Goal: Contribute content: Add original content to the website for others to see

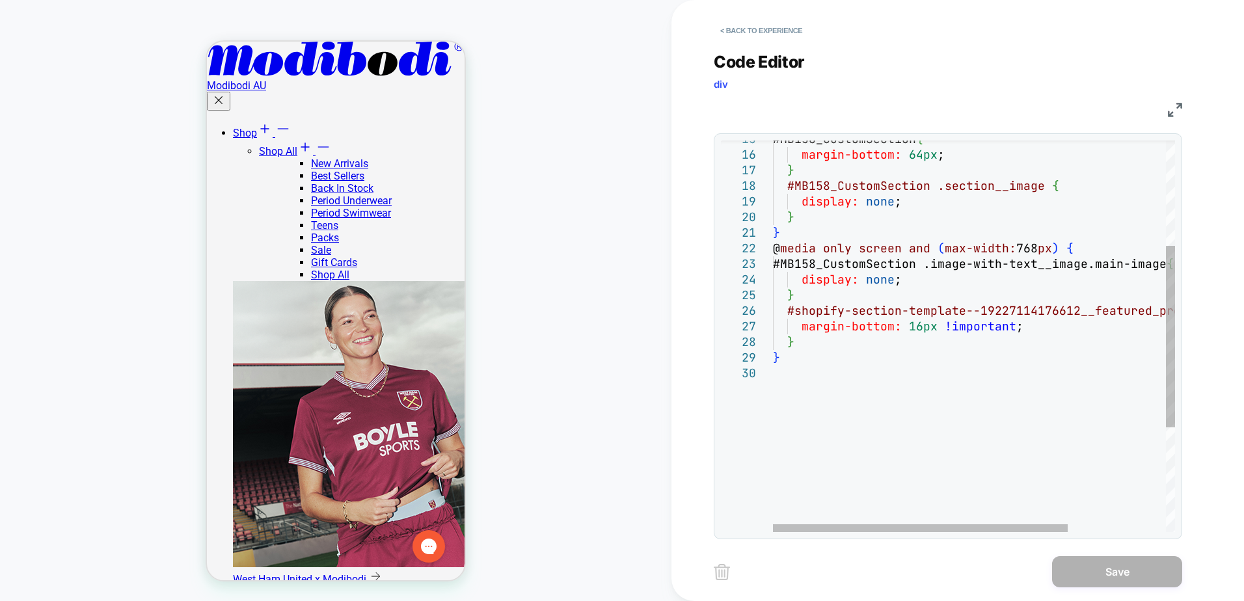
click at [905, 375] on div "#MB158_CustomSection { margin-bottom: 64px ; } #MB158_CustomSection .section__i…" at bounding box center [1041, 335] width 536 height 844
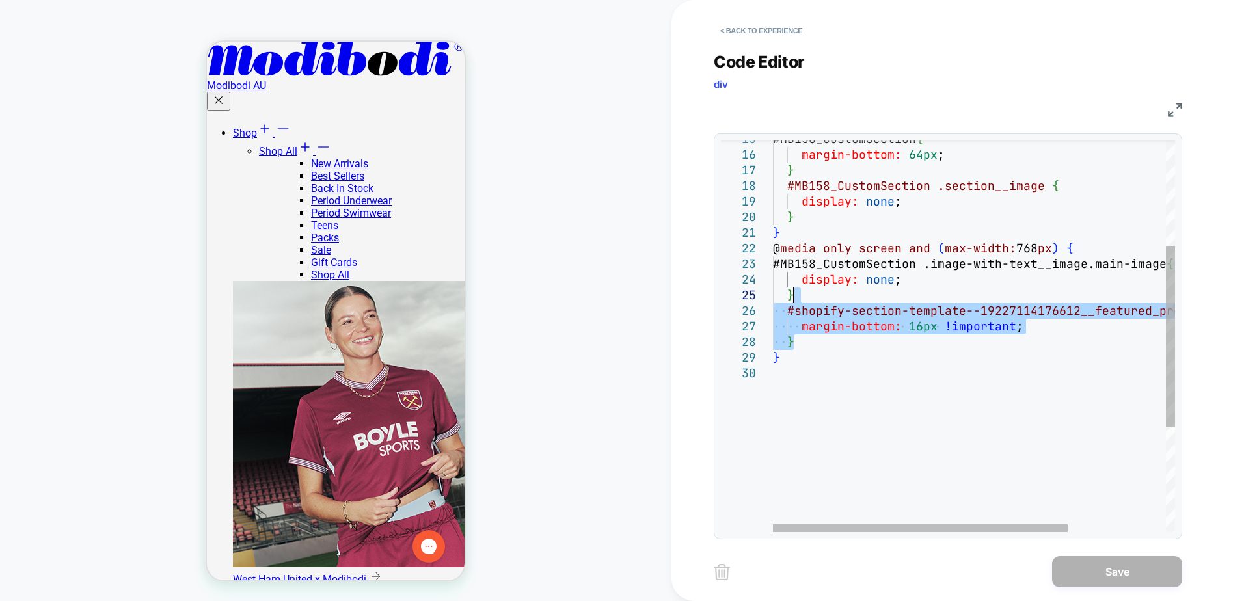
drag, startPoint x: 838, startPoint y: 343, endPoint x: 866, endPoint y: 291, distance: 59.1
click at [866, 291] on div "#MB158_CustomSection { margin-bottom: 64px ; } #MB158_CustomSection .section__i…" at bounding box center [1041, 335] width 536 height 844
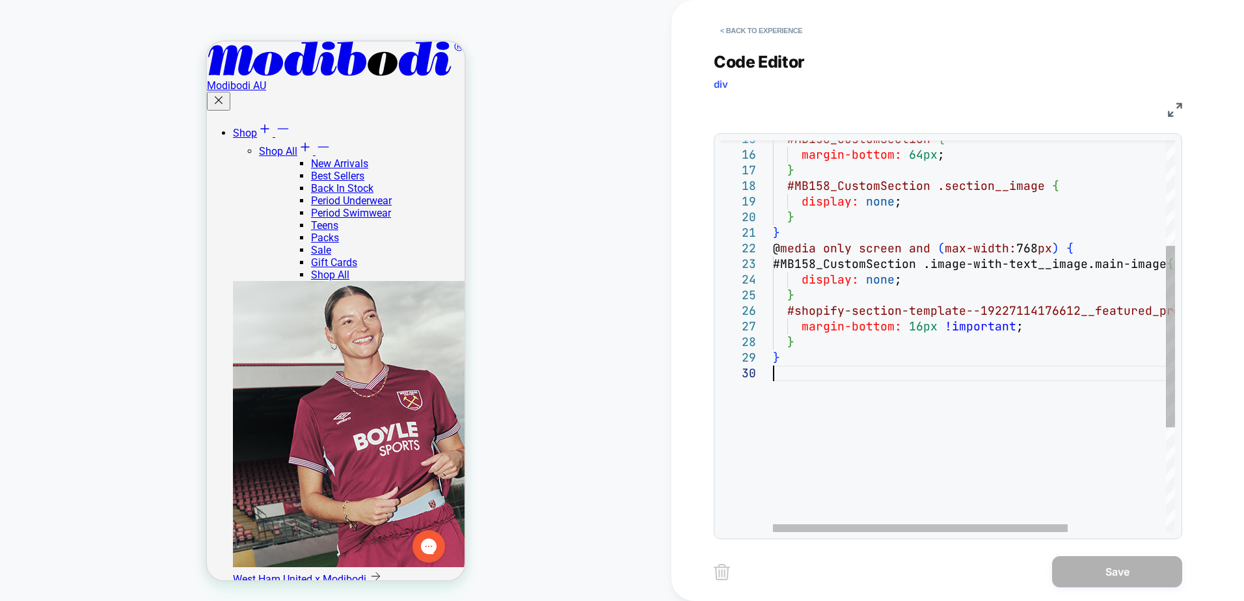
click at [826, 375] on div "#MB158_CustomSection { margin-bottom: 64px ; } #MB158_CustomSection .section__i…" at bounding box center [1041, 335] width 536 height 844
click at [829, 336] on div "#MB158_CustomSection { margin-bottom: 64px ; } #MB158_CustomSection .section__i…" at bounding box center [1041, 335] width 536 height 844
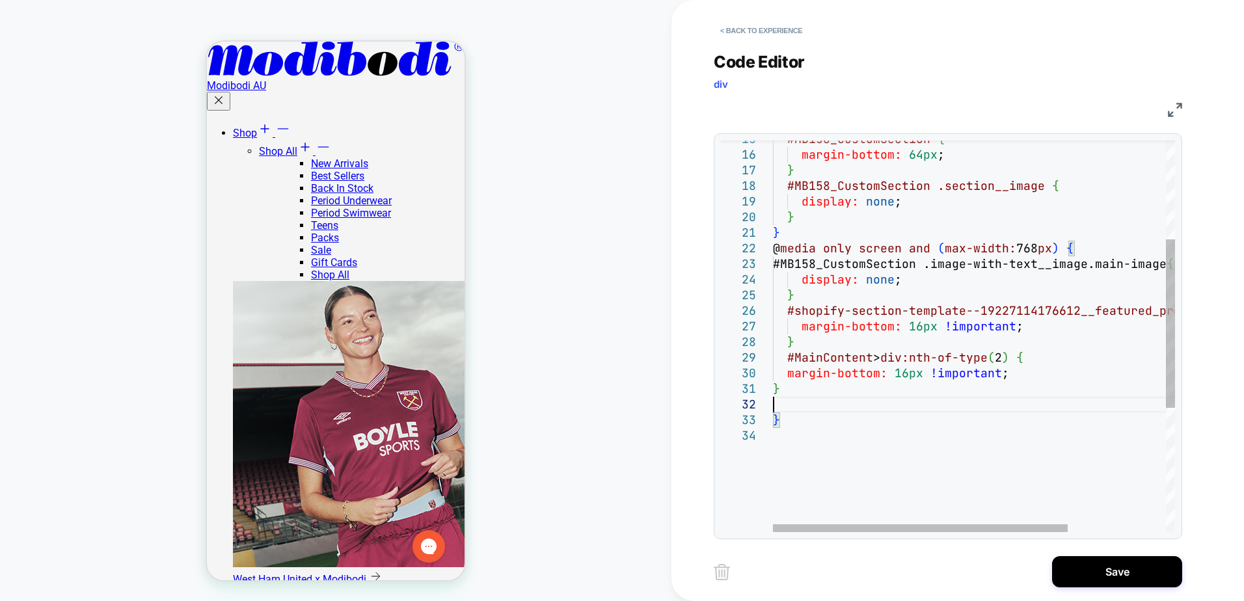
scroll to position [62, 7]
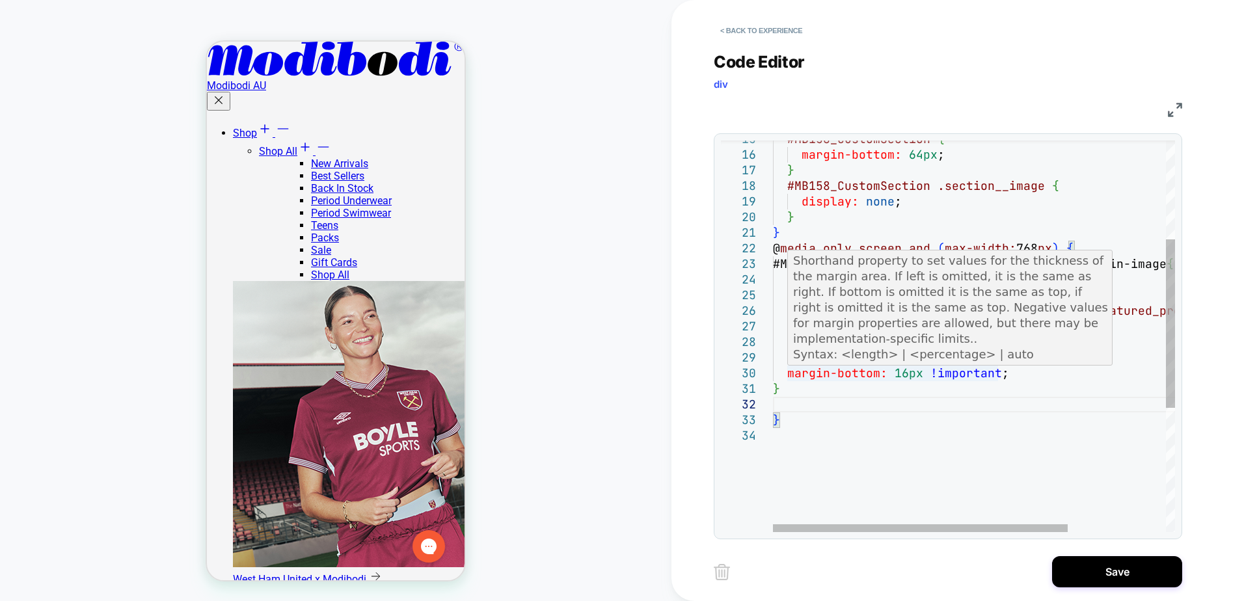
click at [822, 372] on div "#MB158_CustomSection { margin-bottom: 64px ; } #MB158_CustomSection .section__i…" at bounding box center [1041, 366] width 536 height 907
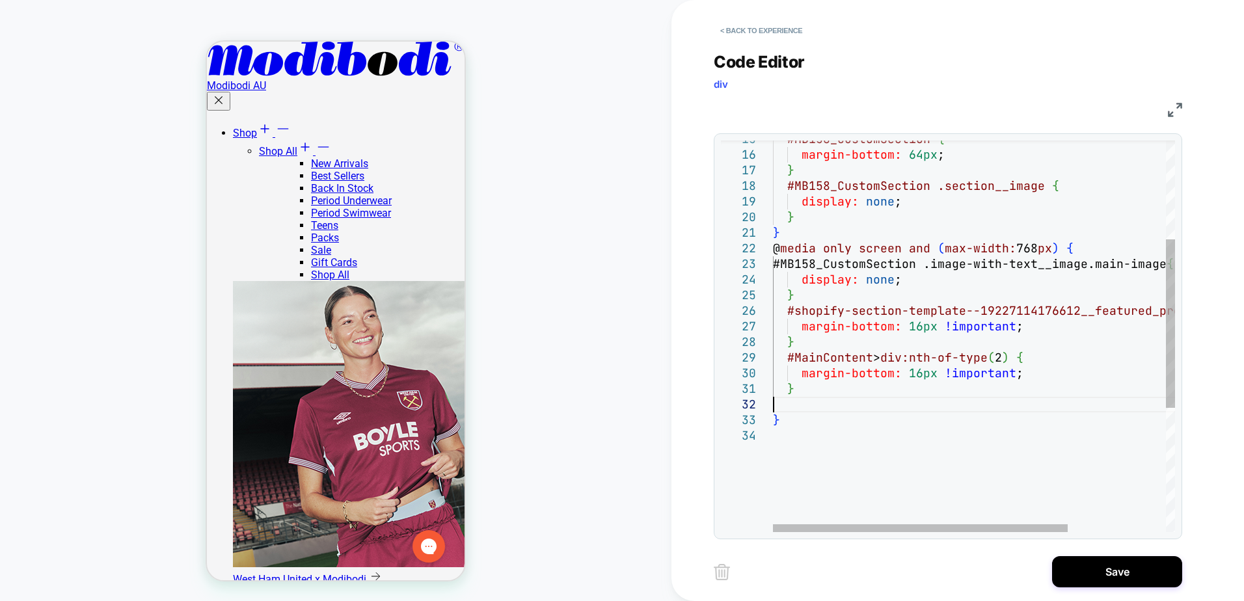
click at [819, 406] on div "#MB158_CustomSection { margin-bottom: 64px ; } #MB158_CustomSection .section__i…" at bounding box center [1041, 366] width 536 height 907
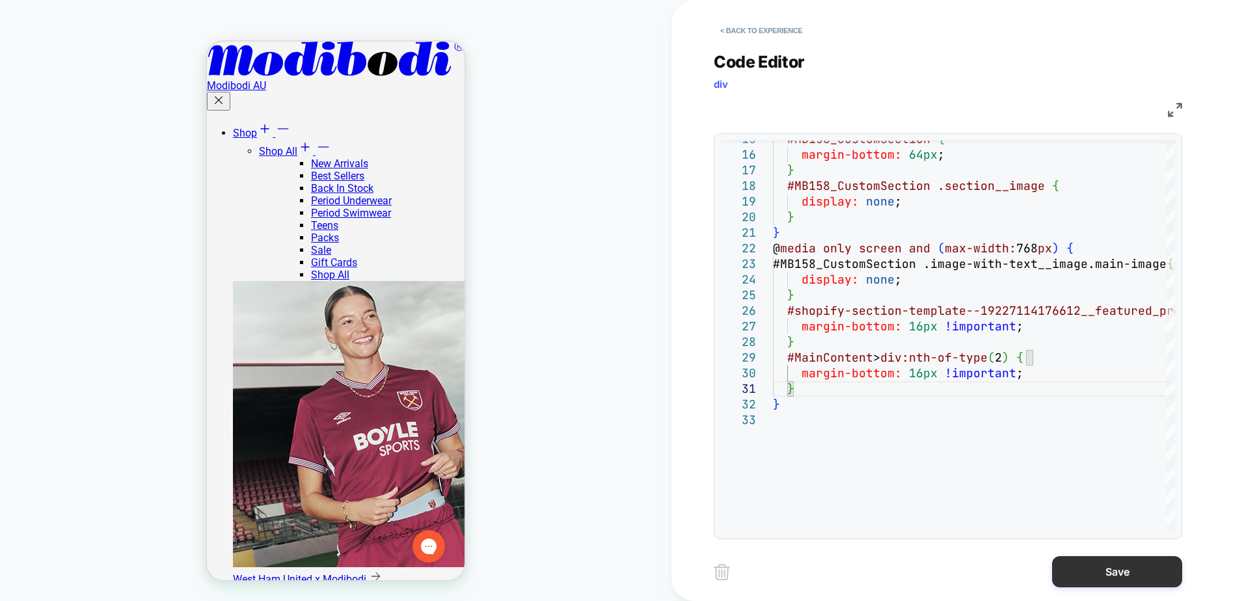
type textarea "* *"
click at [1078, 565] on button "Save" at bounding box center [1117, 571] width 130 height 31
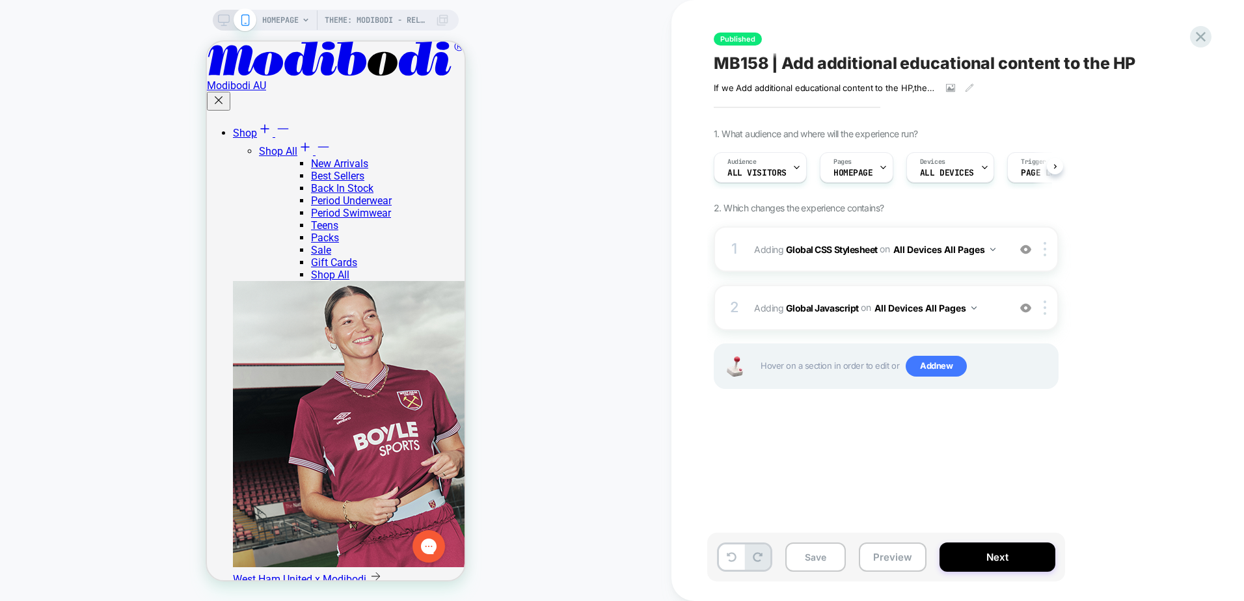
scroll to position [0, 1]
click at [814, 557] on button "Save" at bounding box center [815, 556] width 60 height 29
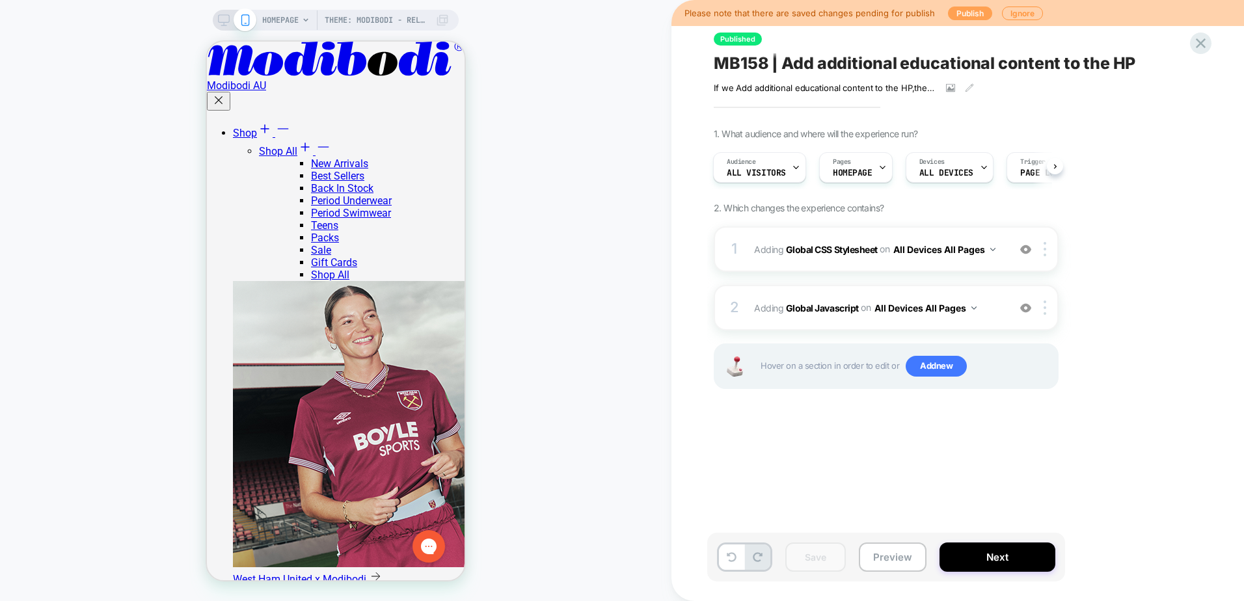
click at [960, 14] on button "Publish" at bounding box center [970, 14] width 44 height 14
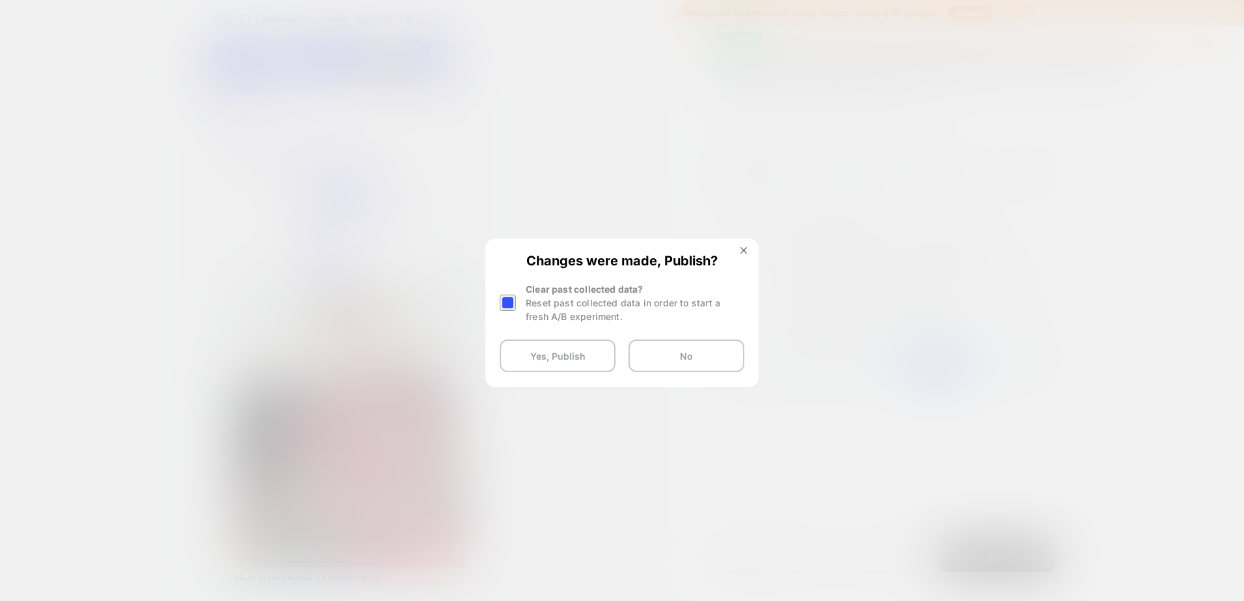
click at [524, 301] on div "Clear past collected data? Reset past collected data in order to start a fresh …" at bounding box center [621, 302] width 245 height 41
click at [514, 302] on div at bounding box center [507, 303] width 16 height 16
click at [555, 356] on button "Yes, Publish" at bounding box center [557, 355] width 116 height 33
